Goal: Information Seeking & Learning: Learn about a topic

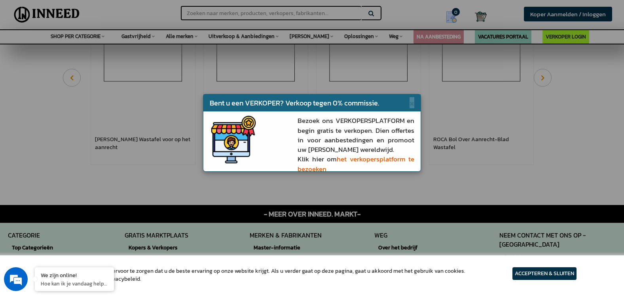
scroll to position [475, 0]
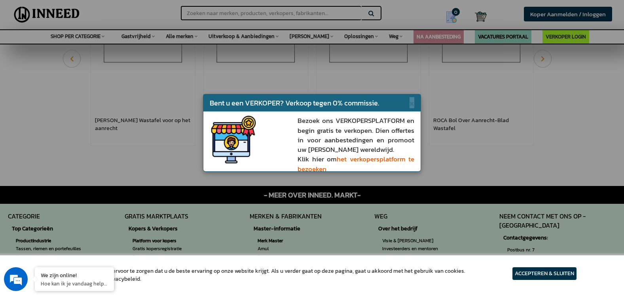
click at [548, 271] on article "ACCEPTEREN & SLUITEN" at bounding box center [545, 273] width 64 height 13
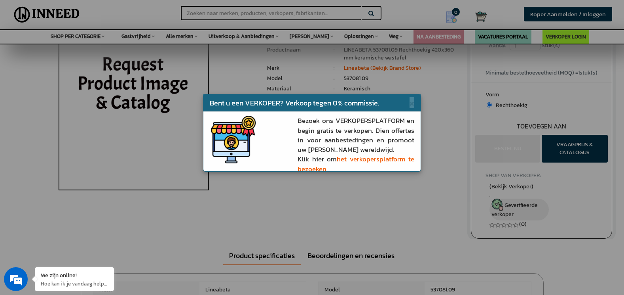
scroll to position [40, 0]
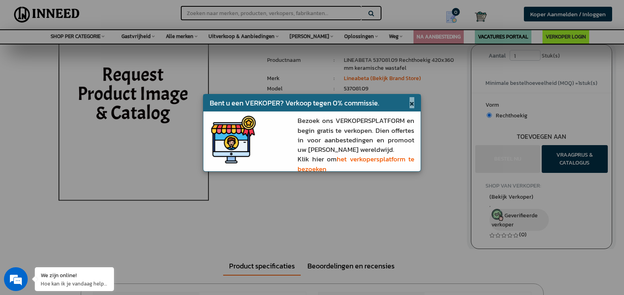
click at [410, 103] on span "×" at bounding box center [412, 102] width 5 height 11
click at [404, 103] on li "Keramisch" at bounding box center [401, 99] width 115 height 8
click at [401, 104] on ul "1 Piece(s) : Productnaam : LINEABETA 537081.09 Rechthoekig 420x360 mm keramisch…" at bounding box center [363, 91] width 192 height 70
click at [387, 77] on link "Lineabeta (Bekijk Brand Store)" at bounding box center [382, 78] width 77 height 8
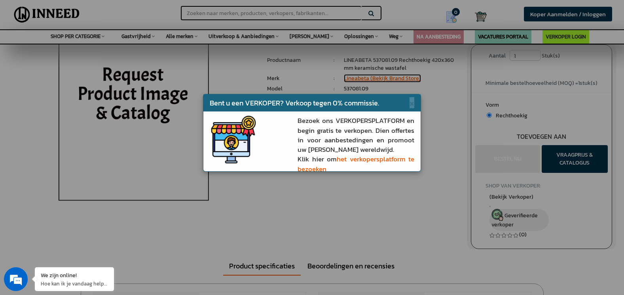
click at [387, 77] on link "Lineabeta (Bekijk Brand Store)" at bounding box center [382, 78] width 77 height 8
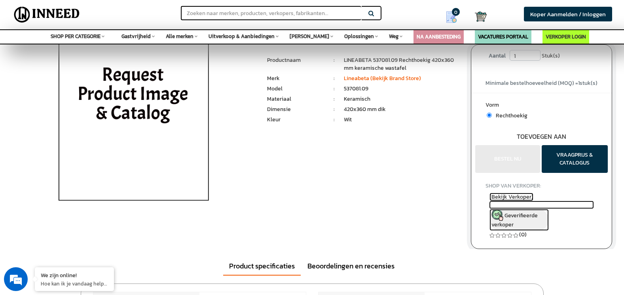
click at [508, 195] on span "(Bekijk Verkoper)" at bounding box center [512, 196] width 44 height 8
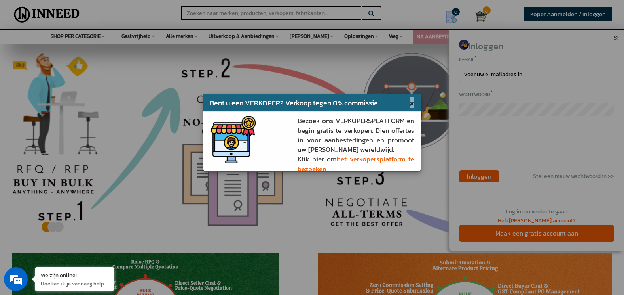
click at [410, 102] on span "×" at bounding box center [412, 102] width 5 height 11
